Goal: Task Accomplishment & Management: Complete application form

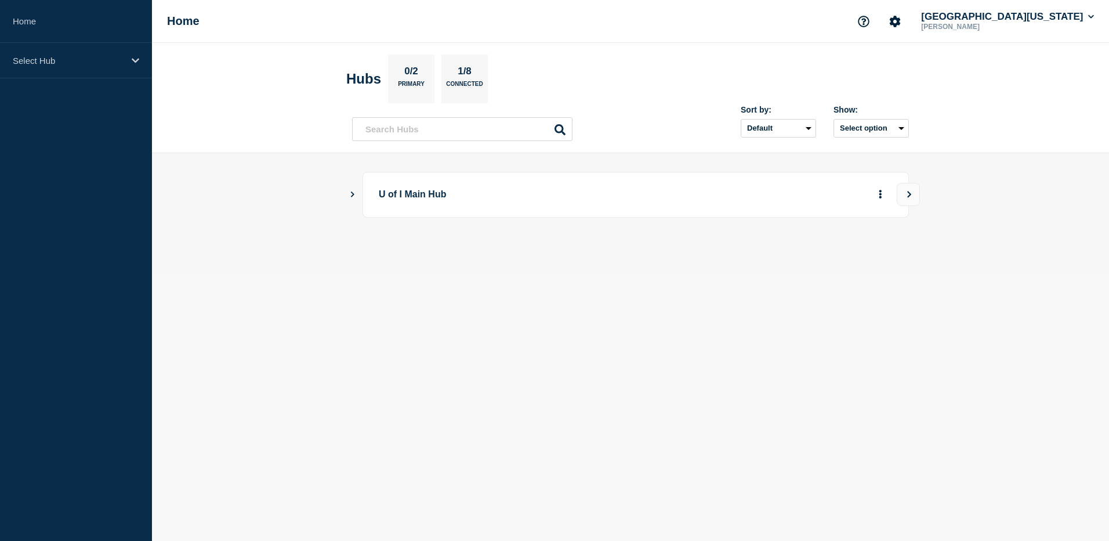
click at [351, 194] on icon "Show Connected Hubs" at bounding box center [353, 194] width 8 height 6
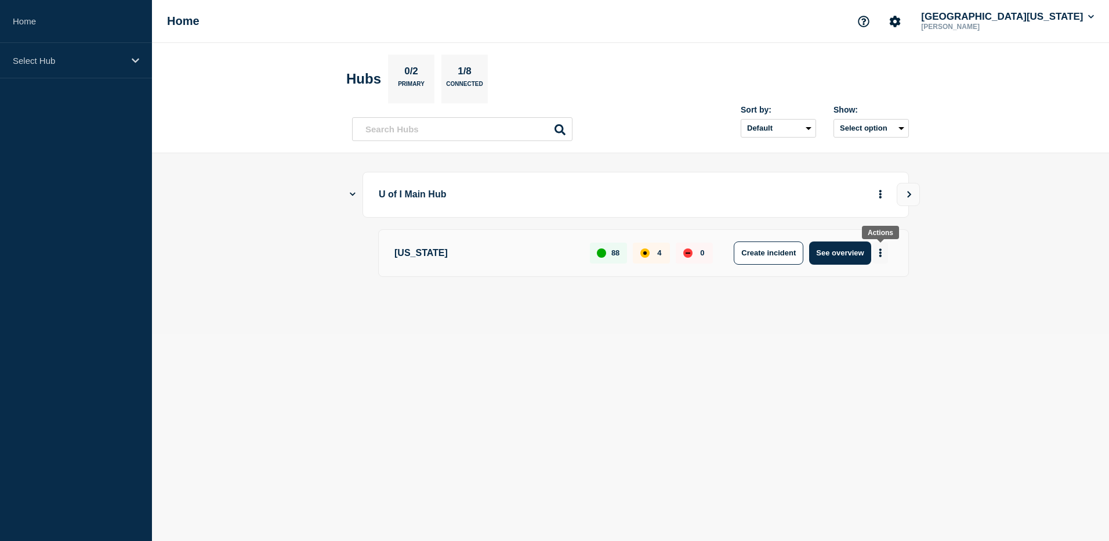
click at [882, 249] on button "More actions" at bounding box center [880, 252] width 15 height 21
click at [874, 288] on button "Create maintenance" at bounding box center [876, 288] width 78 height 10
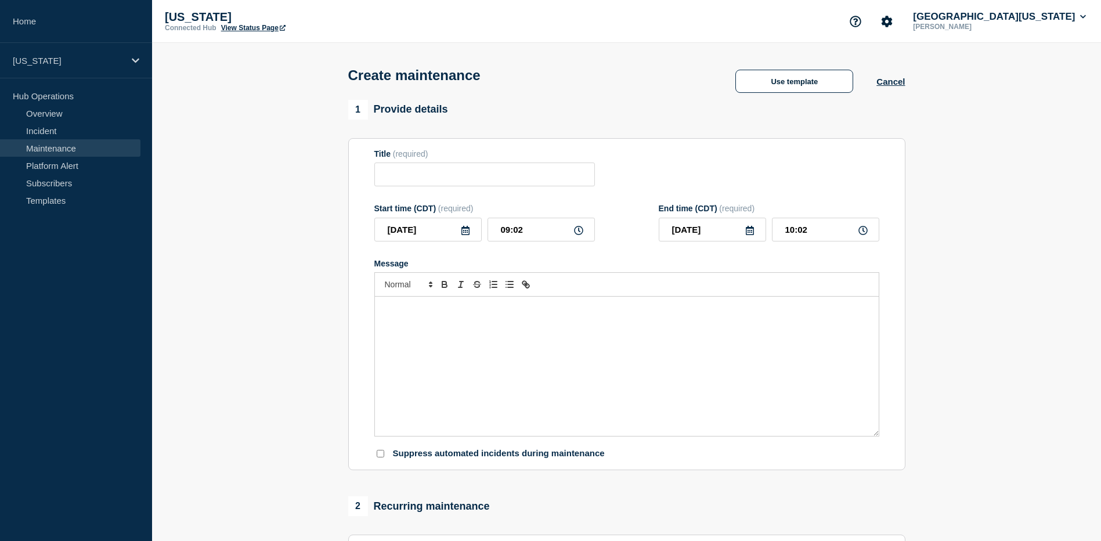
click at [545, 394] on div "Message" at bounding box center [627, 365] width 504 height 139
click at [496, 186] on input "Title" at bounding box center [484, 174] width 220 height 24
paste input "Campus Border Router and Firewall Maintenance"
type input "Campus Border Router and Firewall Maintenance"
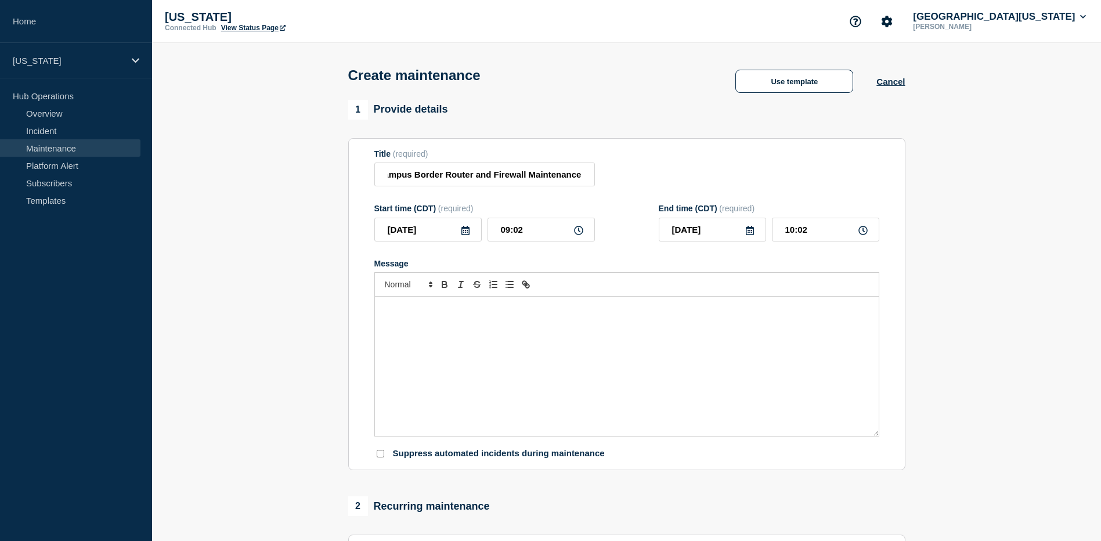
scroll to position [0, 0]
click at [451, 421] on div "Message" at bounding box center [627, 365] width 504 height 139
paste div "Message"
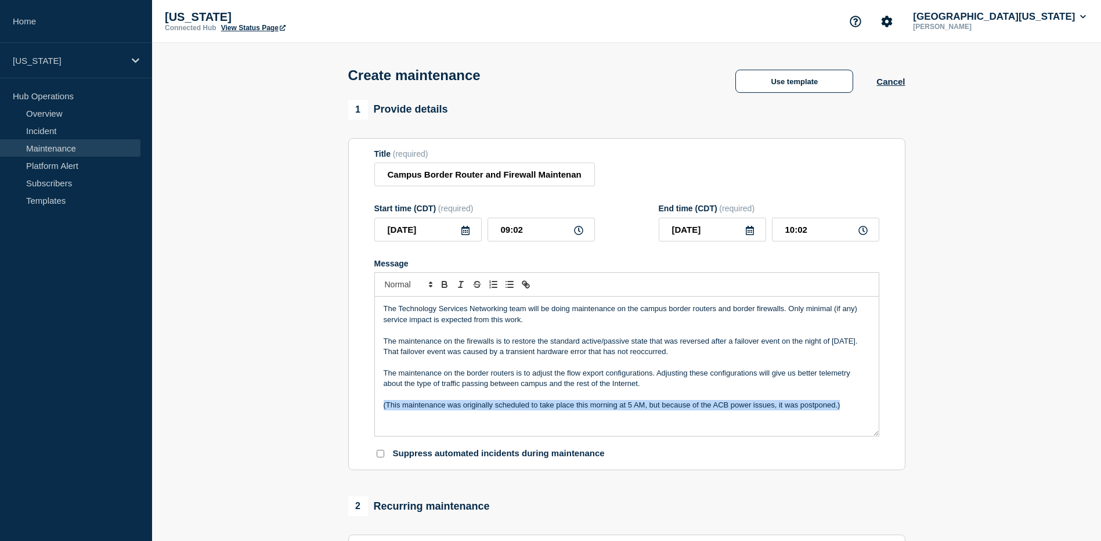
drag, startPoint x: 381, startPoint y: 410, endPoint x: 939, endPoint y: 409, distance: 558.7
click at [939, 409] on section "1 Provide details Title (required) Campus Border Router and Firewall Maintenanc…" at bounding box center [626, 502] width 949 height 805
copy p "(This maintenance was originally scheduled to take place this morning at 5 AM, …"
click at [337, 385] on section "1 Provide details Title (required) Campus Border Router and Firewall Maintenanc…" at bounding box center [626, 502] width 949 height 805
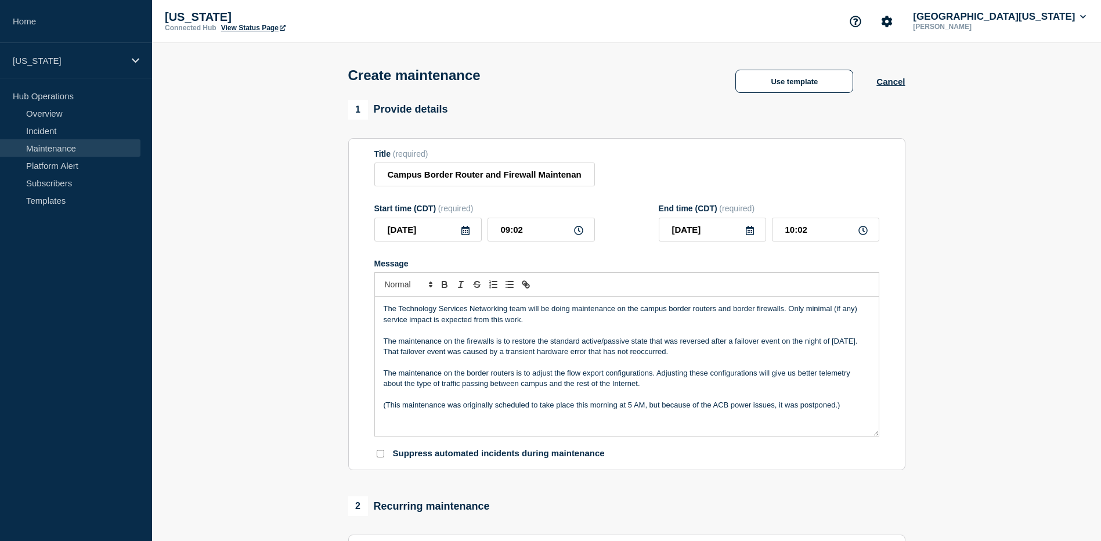
click at [465, 230] on icon at bounding box center [465, 230] width 8 height 9
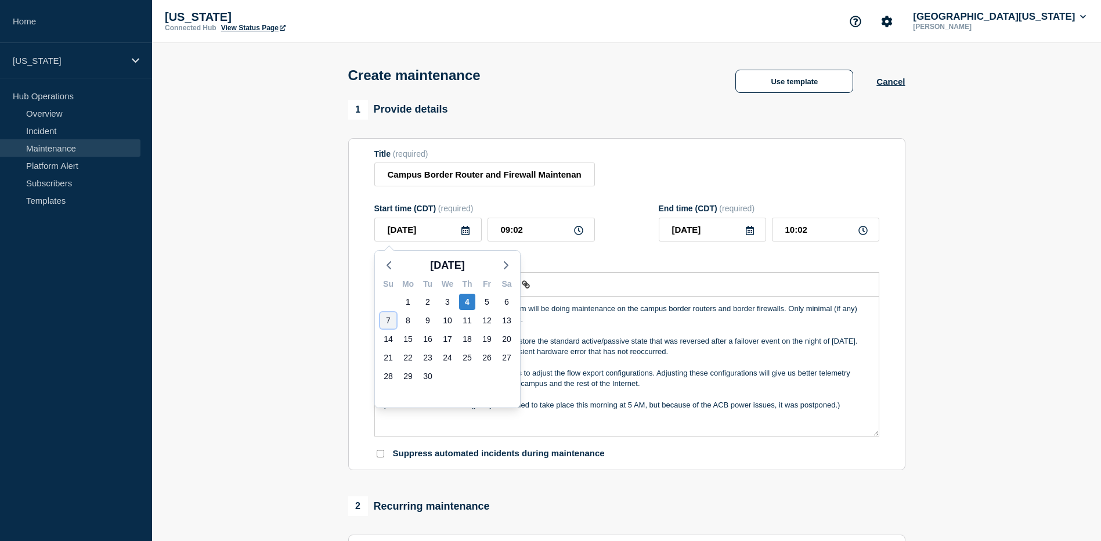
click at [388, 320] on div "7" at bounding box center [388, 320] width 16 height 16
type input "2025-09-07"
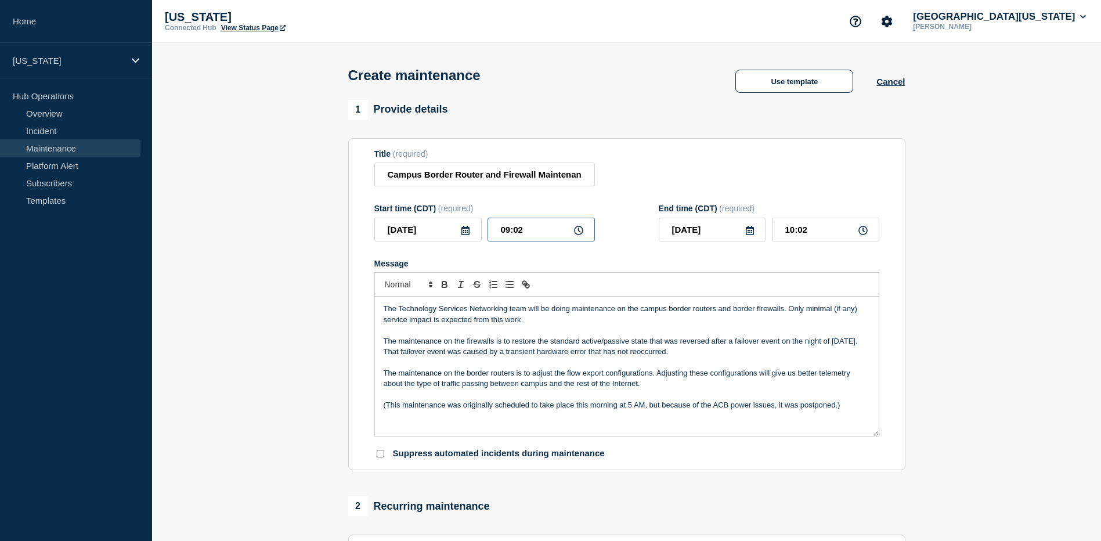
click at [508, 232] on input "09:02" at bounding box center [540, 230] width 107 height 24
type input "07:02"
type input "08:02"
type input "07:00"
drag, startPoint x: 791, startPoint y: 234, endPoint x: 834, endPoint y: 296, distance: 75.5
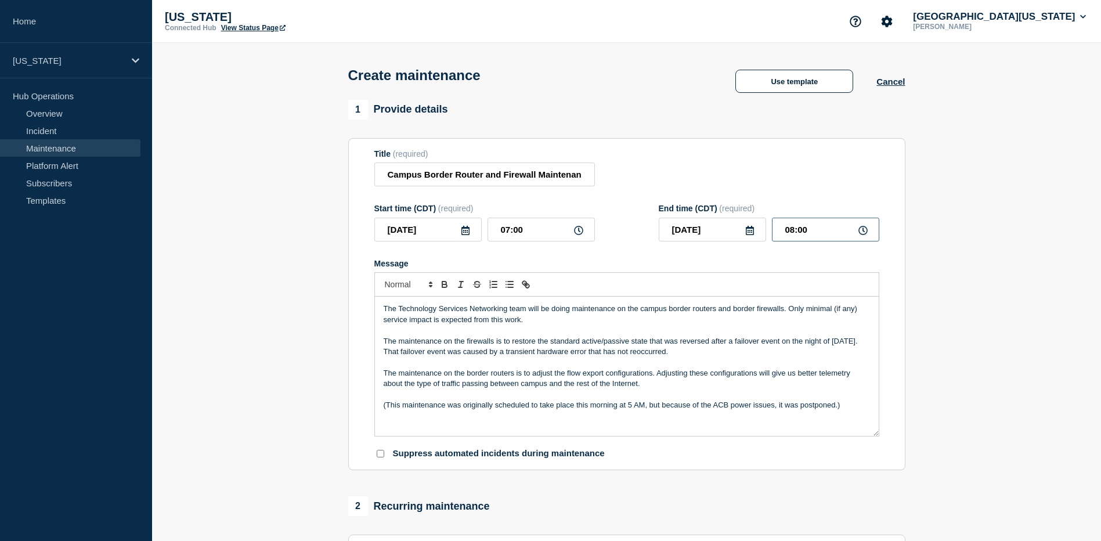
click at [791, 233] on input "08:00" at bounding box center [825, 230] width 107 height 24
type input "09:00"
click at [793, 187] on div "Title (required) Campus Border Router and Firewall Maintenance" at bounding box center [626, 168] width 505 height 38
click at [570, 182] on input "Campus Border Router and Firewall Maintenance" at bounding box center [484, 174] width 220 height 24
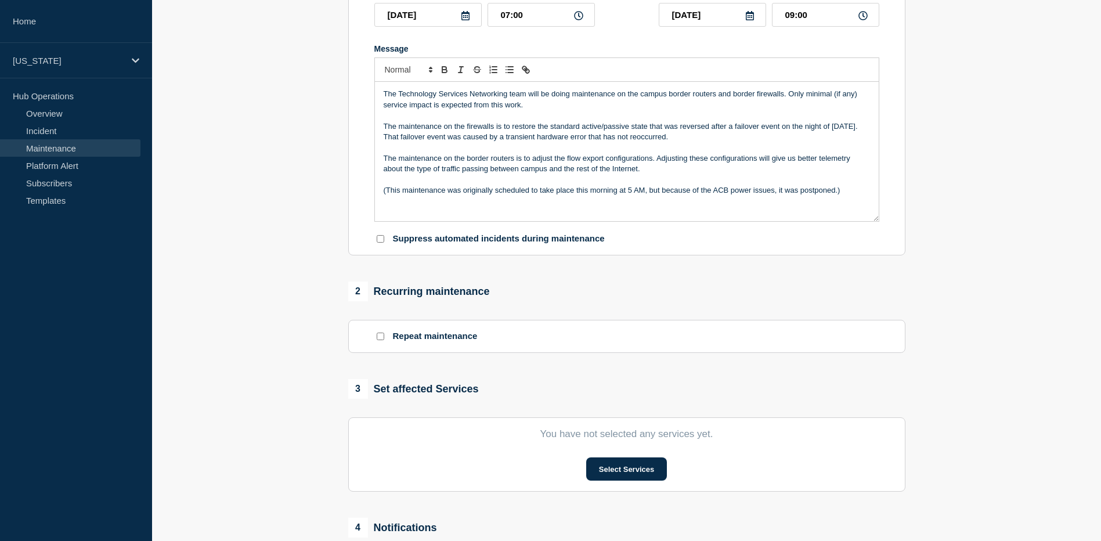
scroll to position [290, 0]
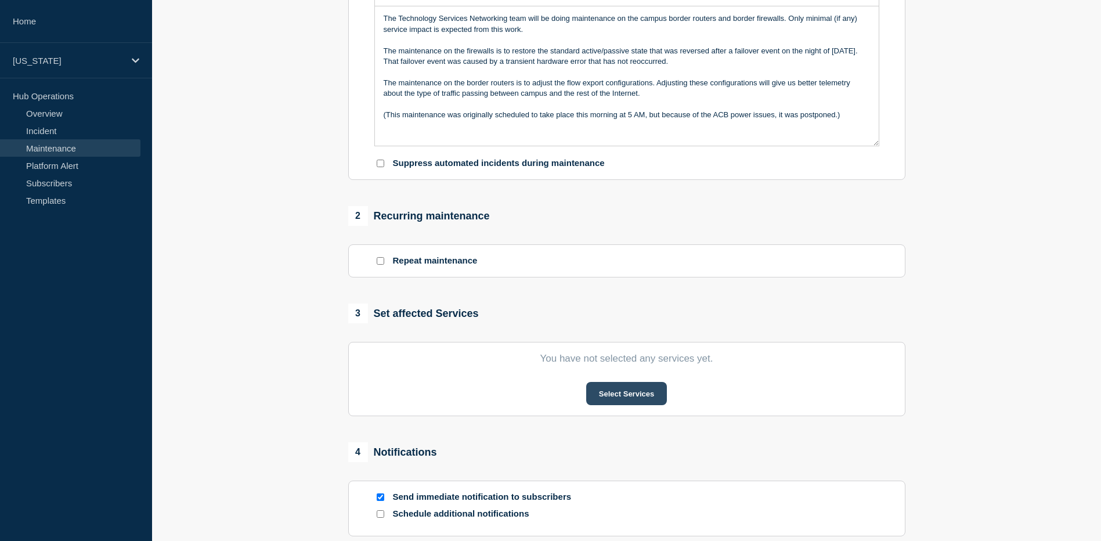
click at [626, 398] on button "Select Services" at bounding box center [626, 393] width 81 height 23
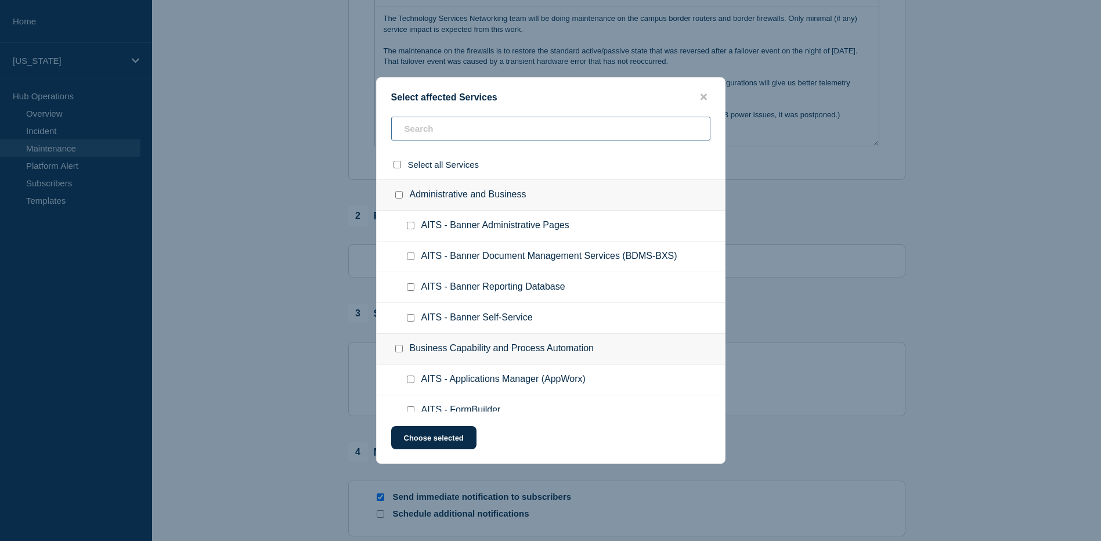
click at [506, 126] on input "text" at bounding box center [550, 129] width 319 height 24
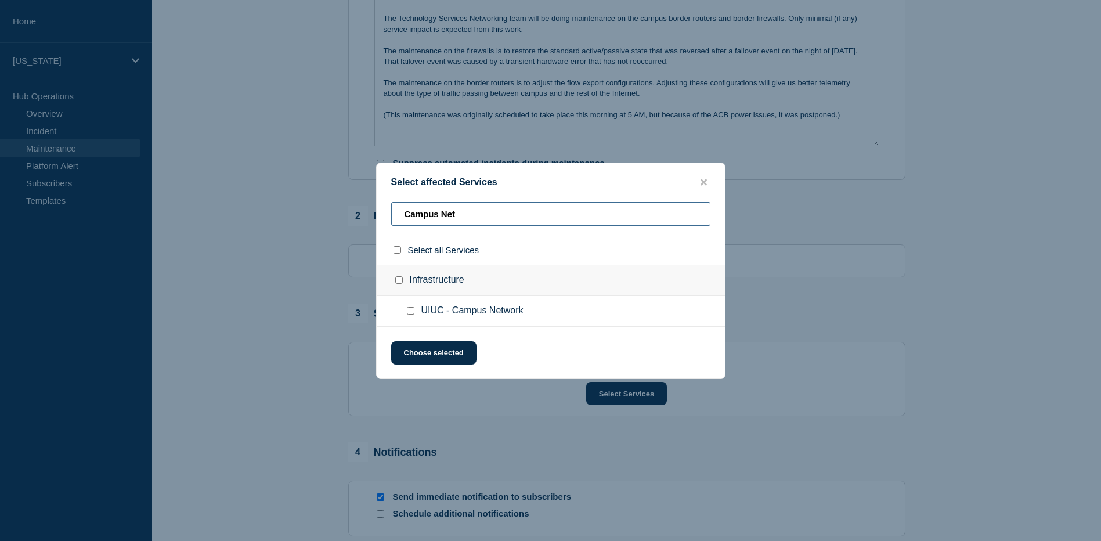
type input "Campus Net"
click at [411, 313] on input "UIUC - Campus Network checkbox" at bounding box center [411, 311] width 8 height 8
checkbox input "true"
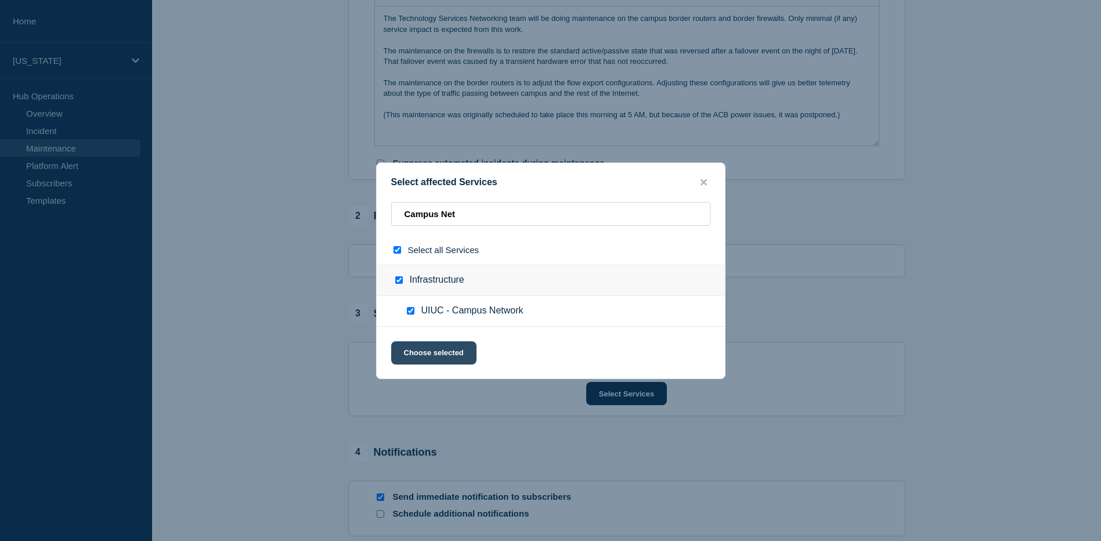
click at [438, 355] on button "Choose selected" at bounding box center [433, 352] width 85 height 23
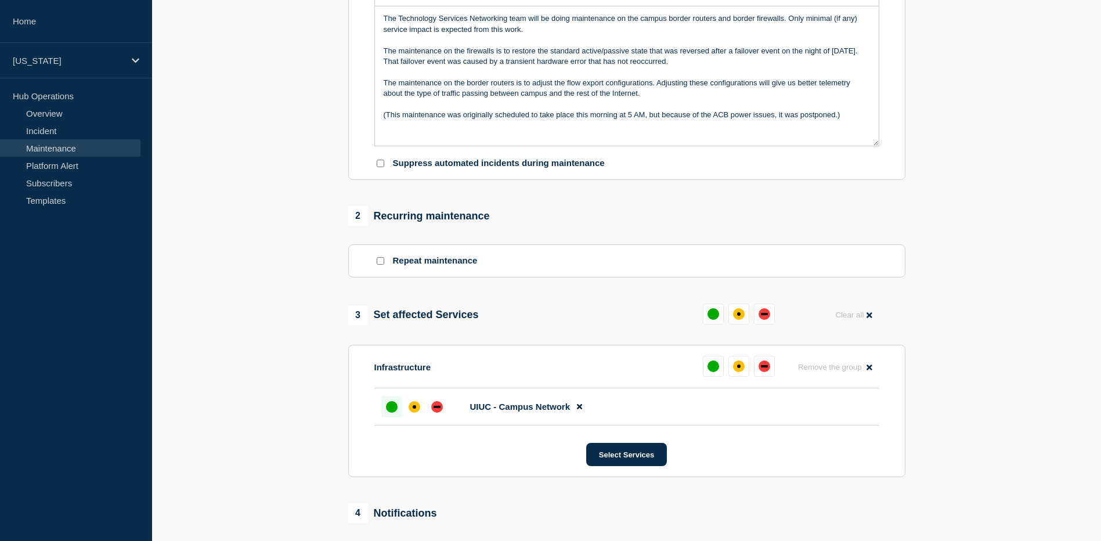
drag, startPoint x: 396, startPoint y: 413, endPoint x: 401, endPoint y: 417, distance: 6.3
click at [395, 413] on div "up" at bounding box center [392, 407] width 12 height 12
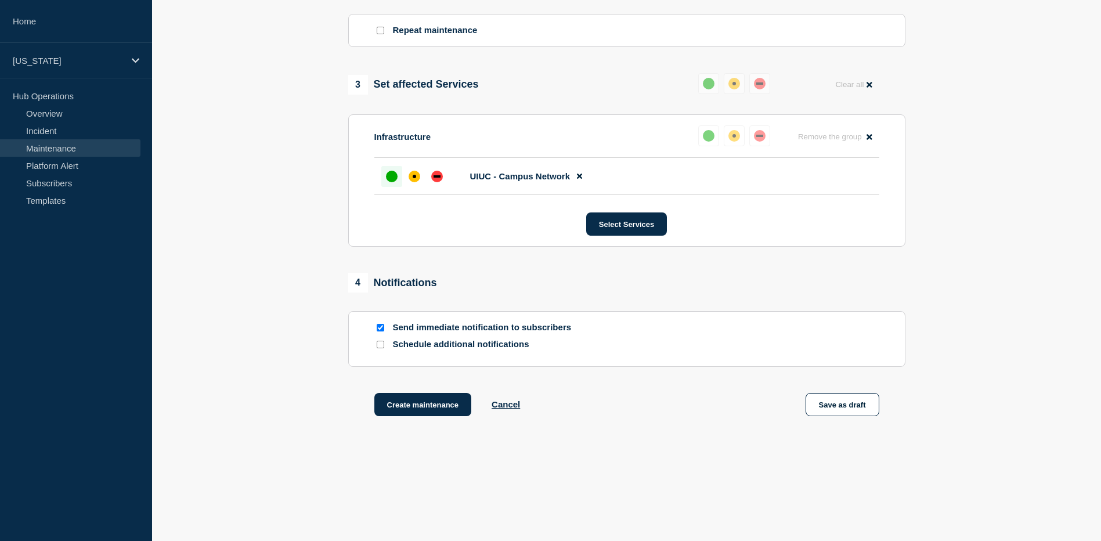
scroll to position [522, 0]
click at [432, 403] on button "Create maintenance" at bounding box center [422, 402] width 97 height 23
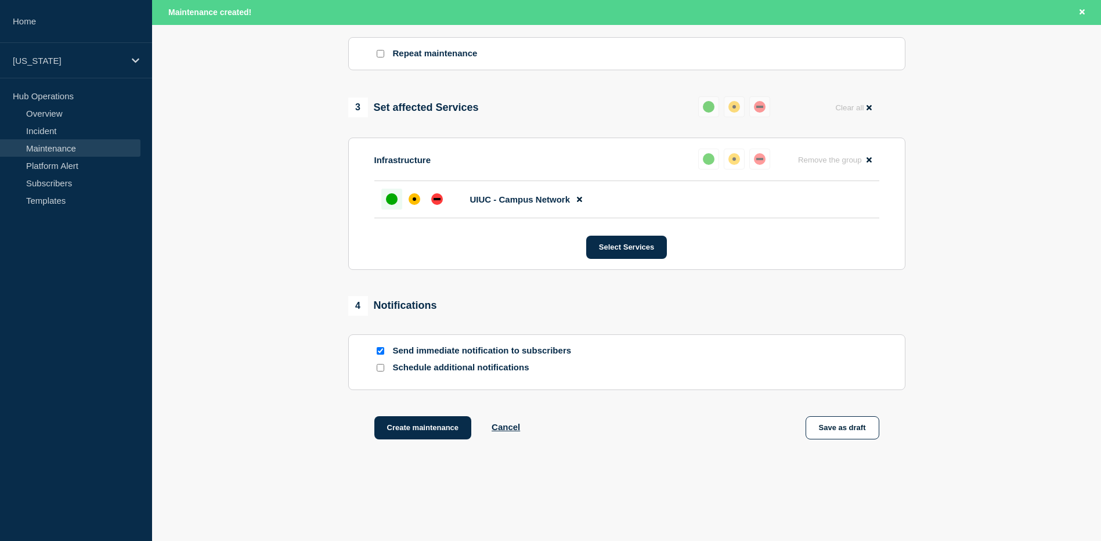
scroll to position [547, 0]
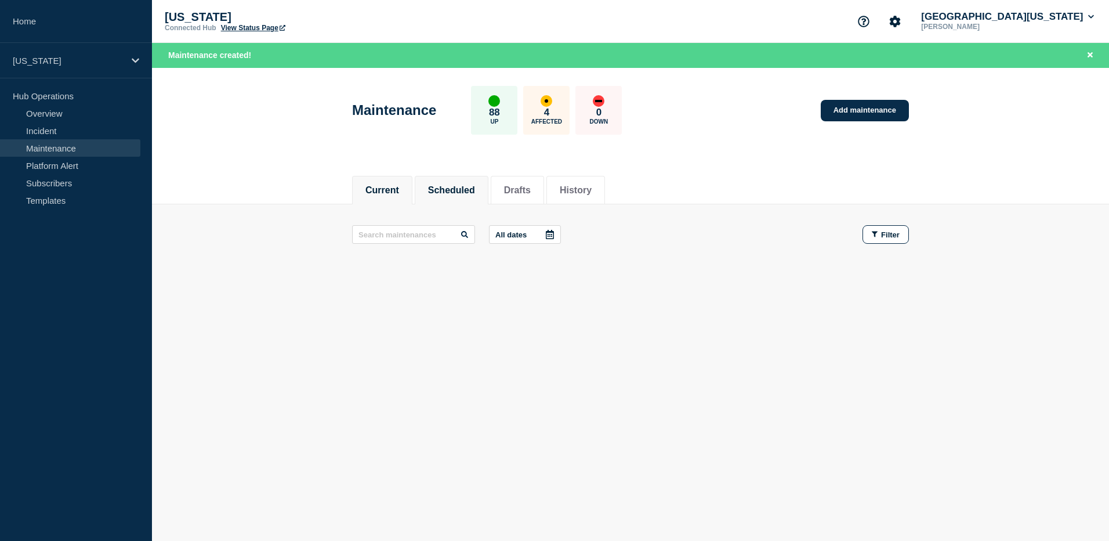
click at [447, 185] on button "Scheduled" at bounding box center [451, 190] width 47 height 10
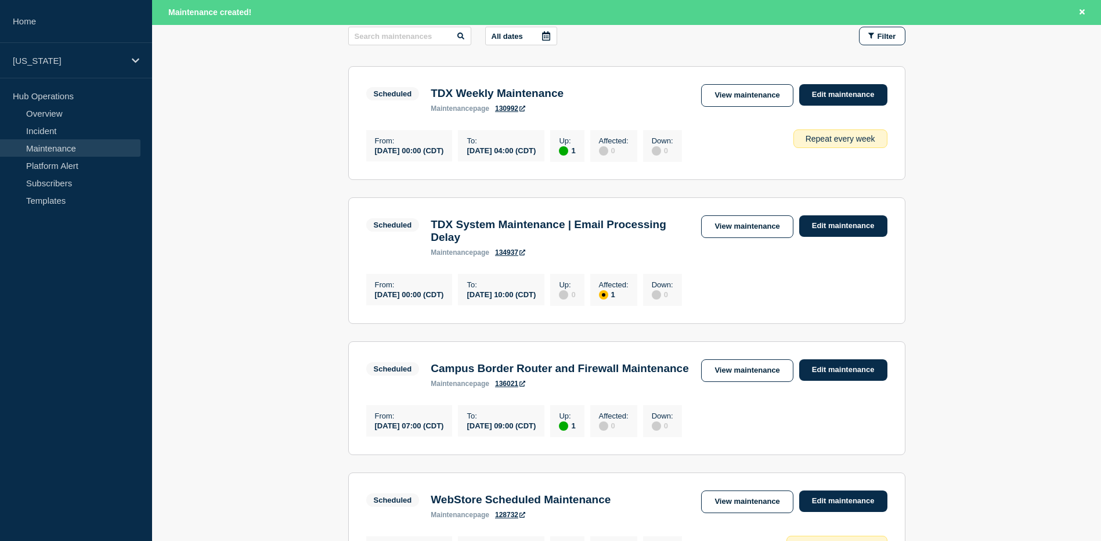
scroll to position [290, 0]
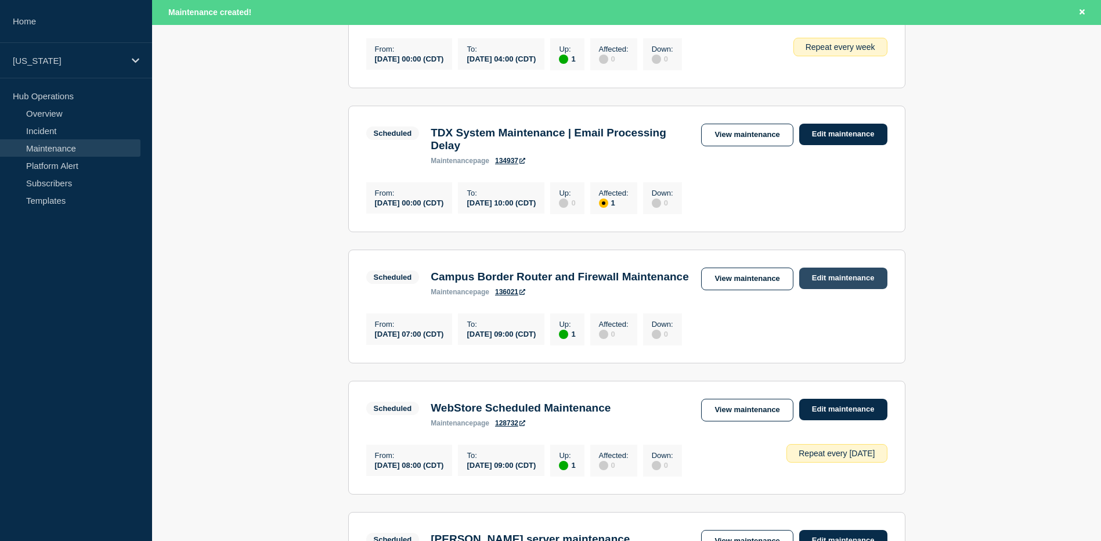
click at [830, 289] on link "Edit maintenance" at bounding box center [843, 277] width 88 height 21
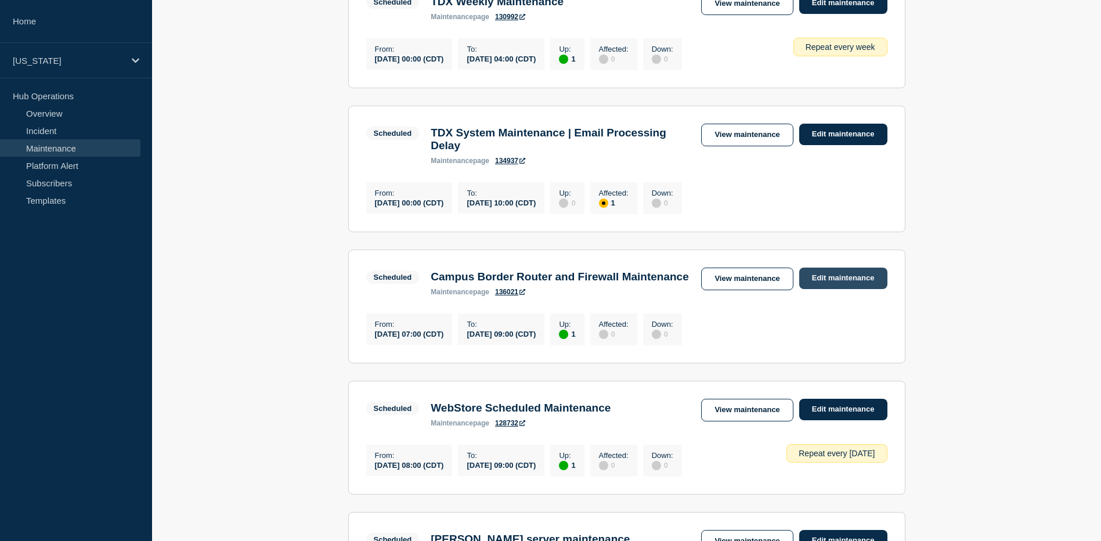
scroll to position [266, 0]
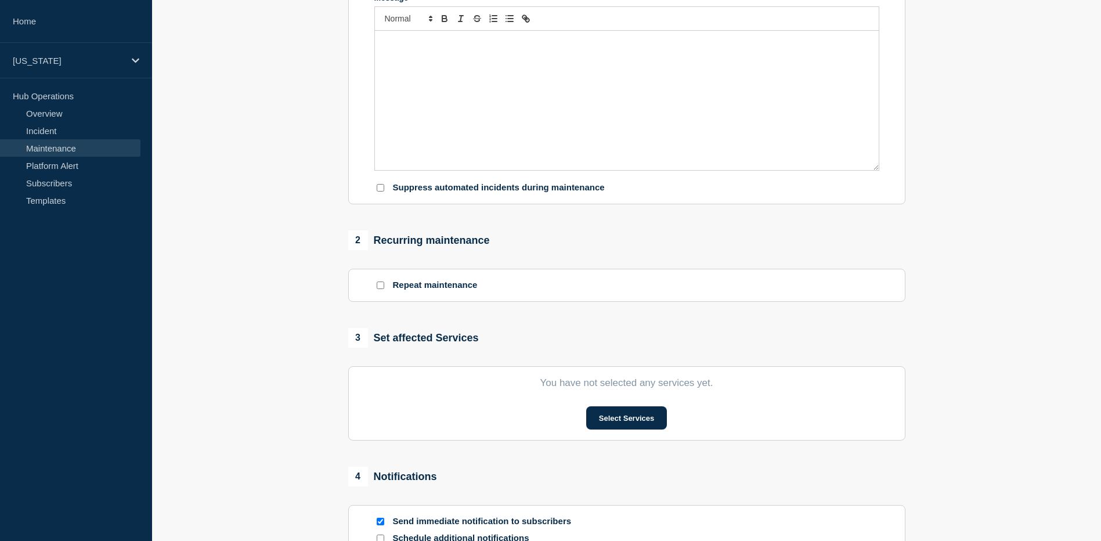
type input "Campus Border Router and Firewall Maintenance"
type input "2025-09-07"
type input "07:00"
type input "2025-09-07"
type input "09:00"
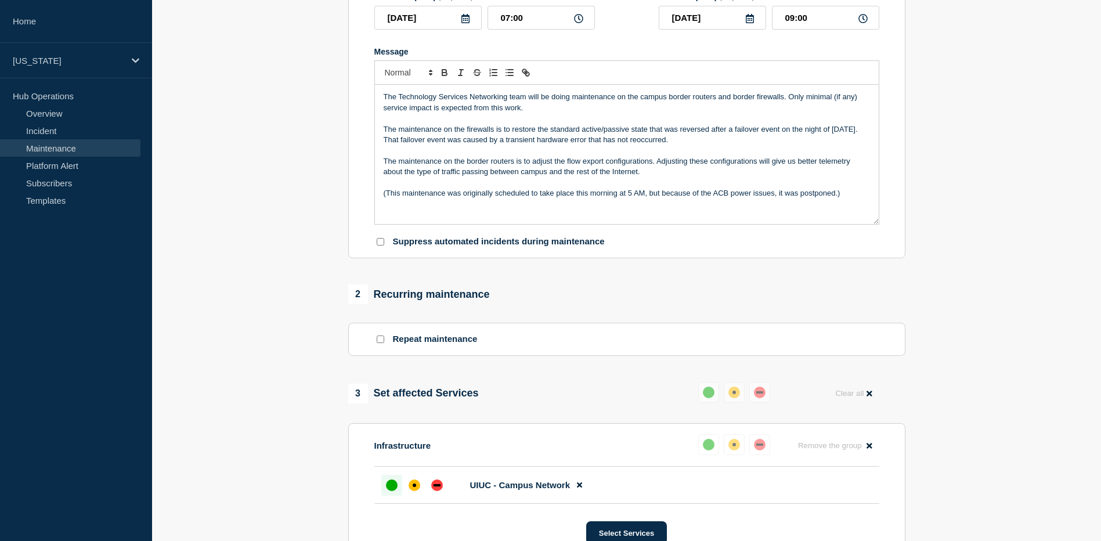
scroll to position [208, 0]
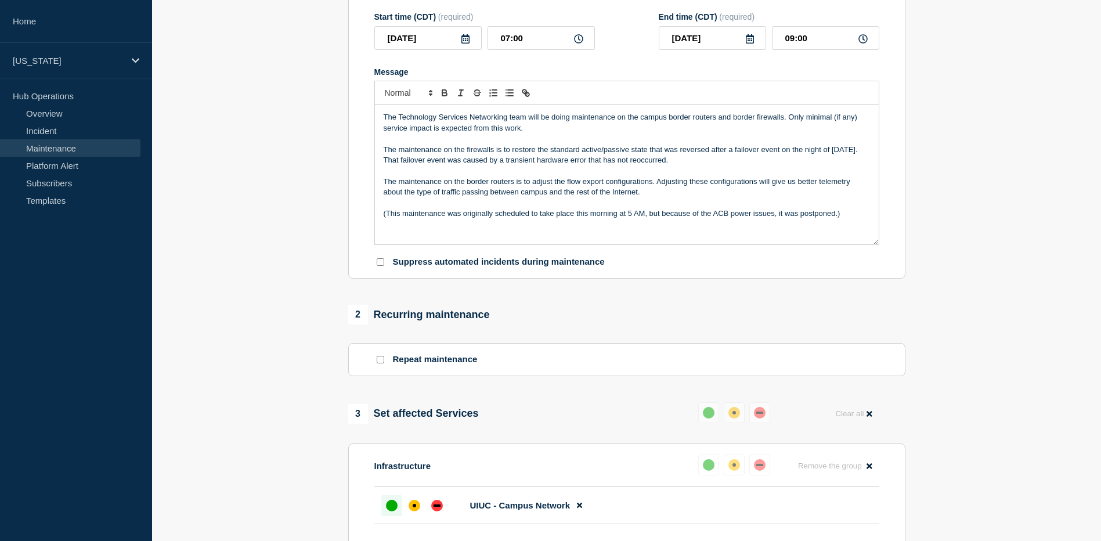
click at [557, 219] on p "(This maintenance was originally scheduled to take place this morning at 5 AM, …" at bounding box center [626, 213] width 486 height 10
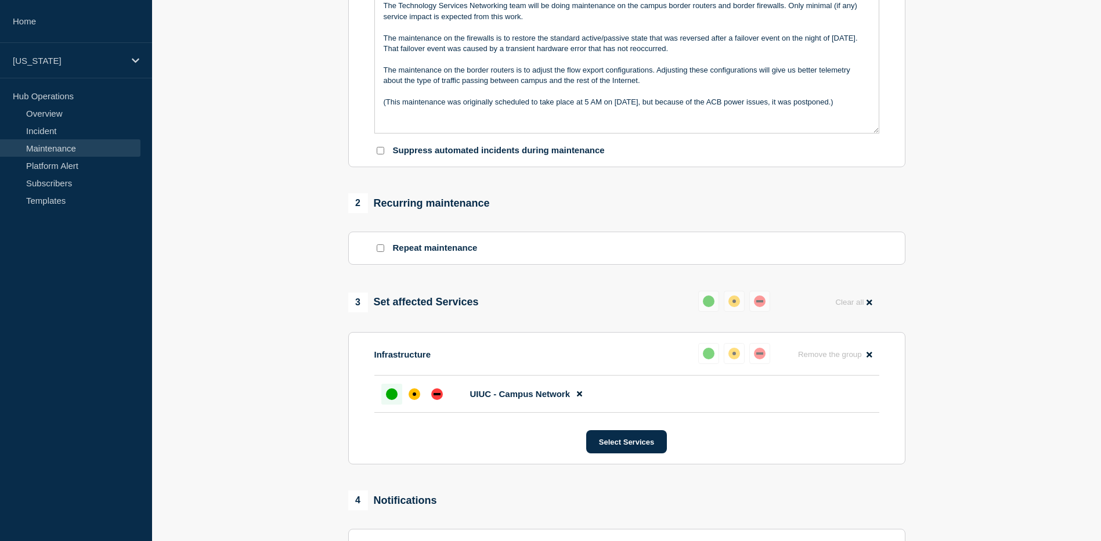
scroll to position [493, 0]
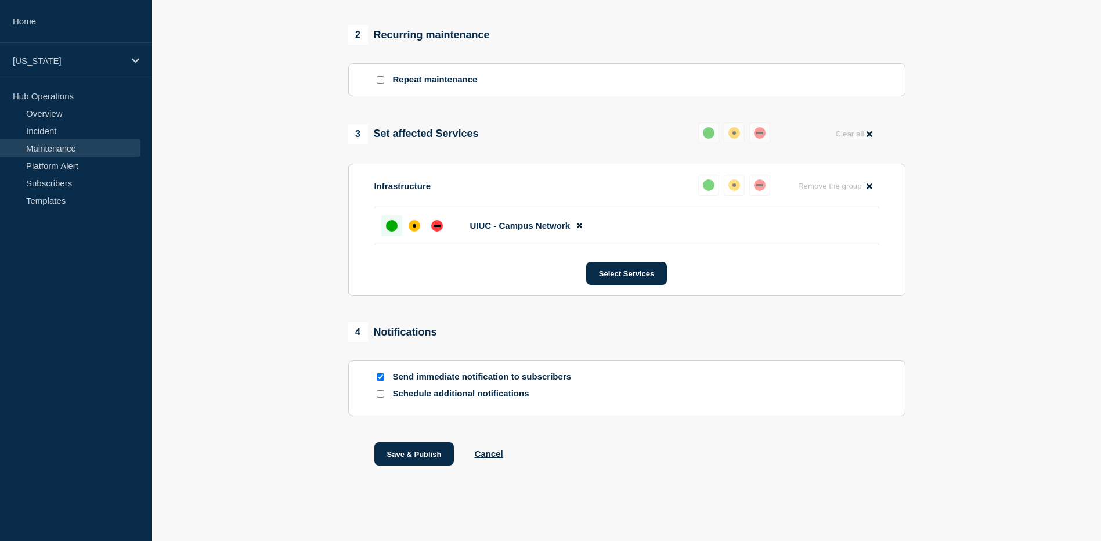
click at [380, 377] on input "Send immediate notification to subscribers" at bounding box center [381, 377] width 8 height 8
checkbox input "false"
click at [408, 452] on button "Save & Publish" at bounding box center [414, 453] width 80 height 23
